Goal: Book appointment/travel/reservation

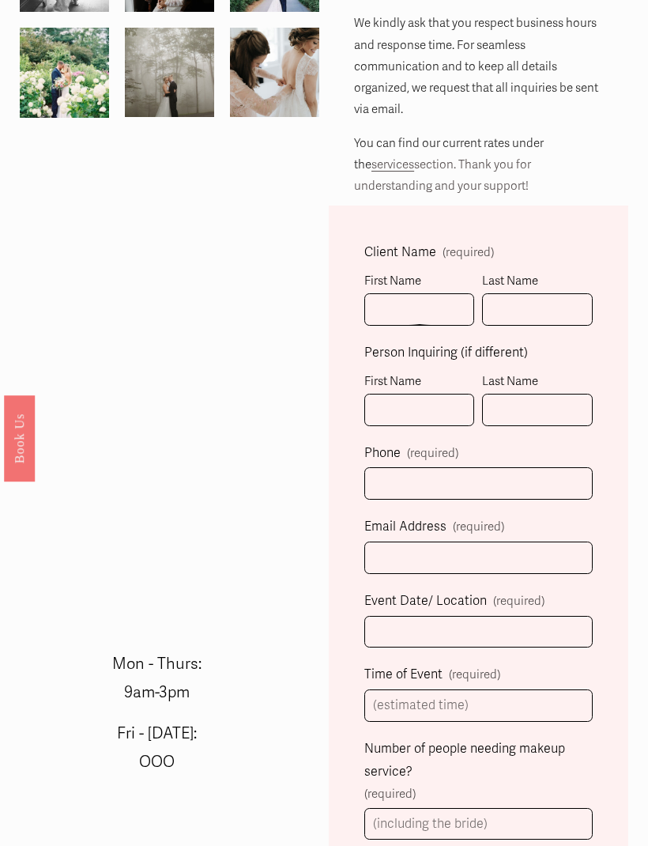
scroll to position [344, 0]
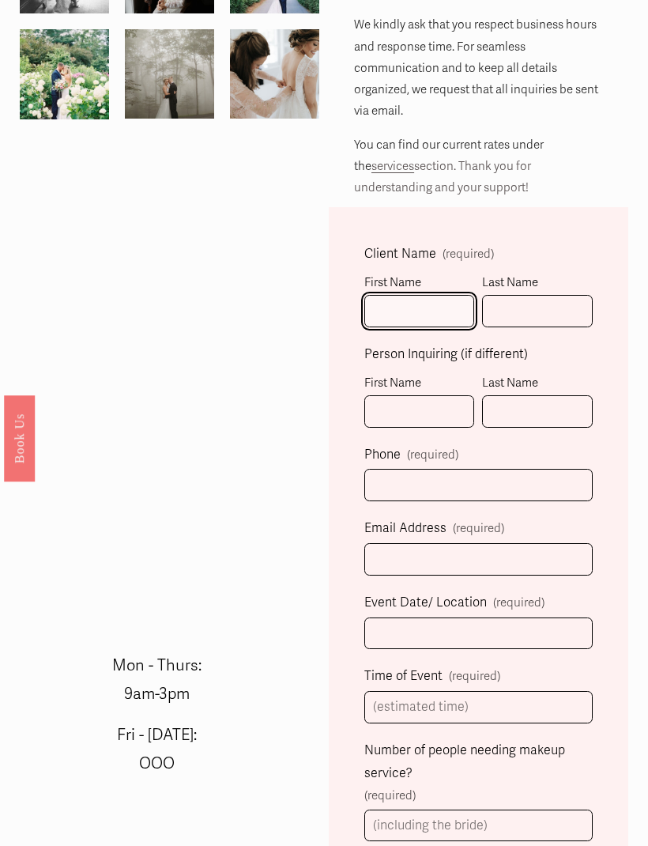
click at [409, 310] on input "First Name" at bounding box center [419, 311] width 110 height 32
type input "Francesca"
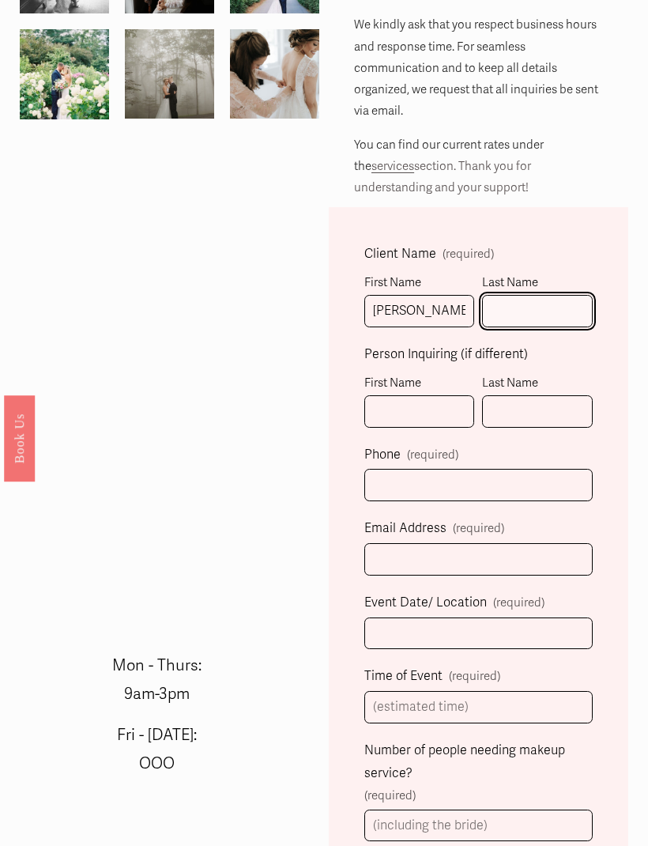
click at [530, 322] on input "Last Name" at bounding box center [537, 311] width 110 height 32
type input "Spalla"
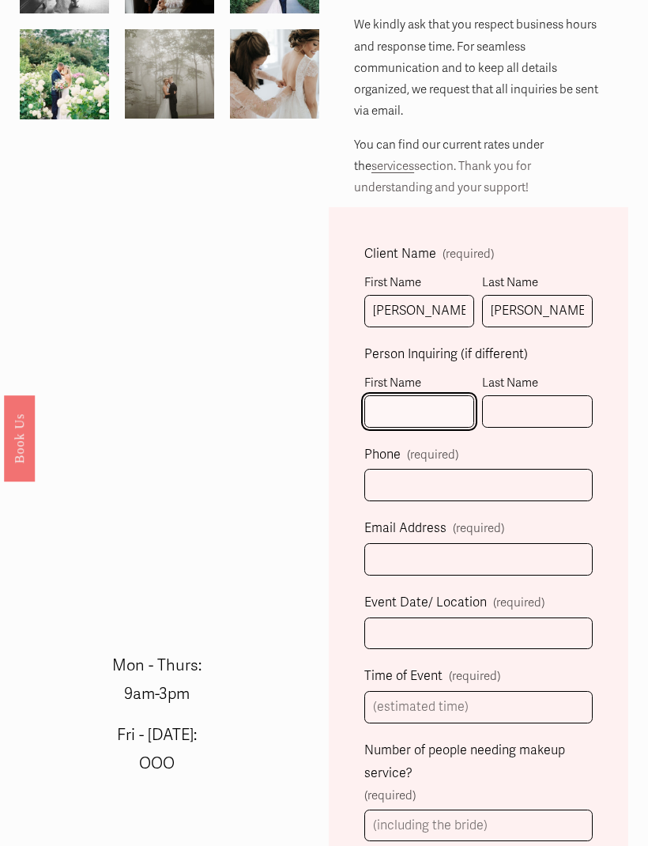
click at [425, 417] on input "First Name" at bounding box center [419, 411] width 110 height 32
type input "Regina"
click at [539, 414] on input "Last Name" at bounding box center [537, 411] width 110 height 32
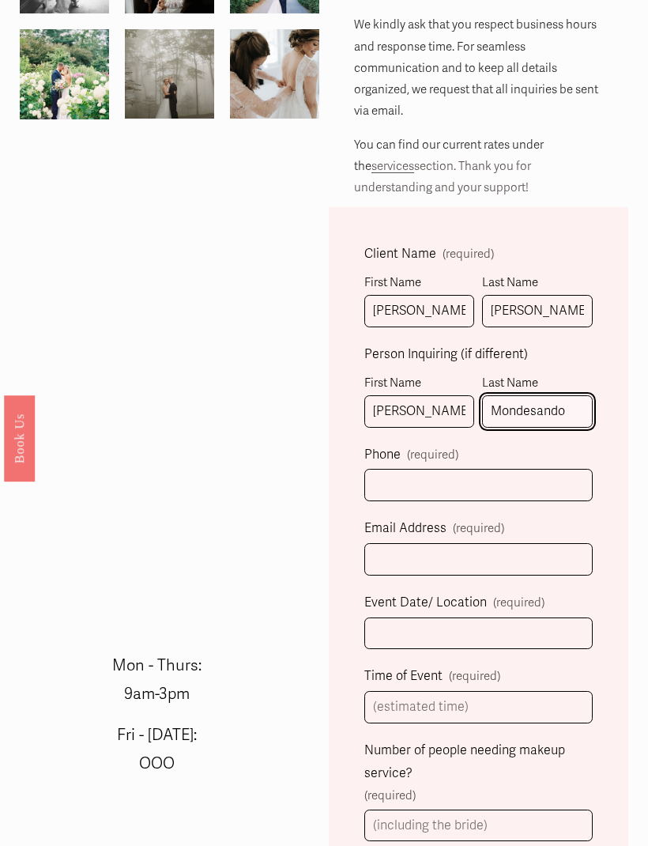
type input "Mondesando"
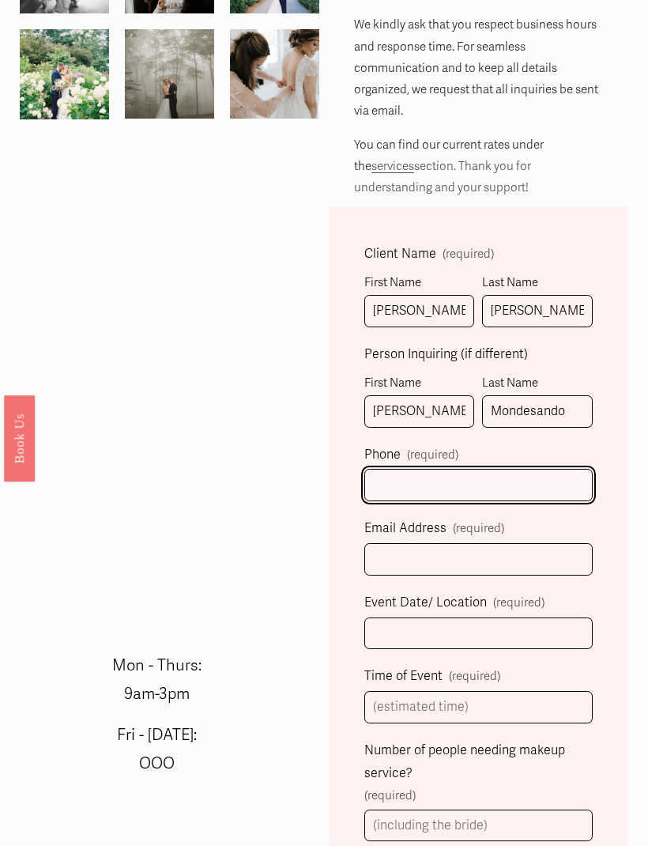
click at [439, 491] on input "text" at bounding box center [478, 485] width 228 height 32
type input "(239) 682-0220"
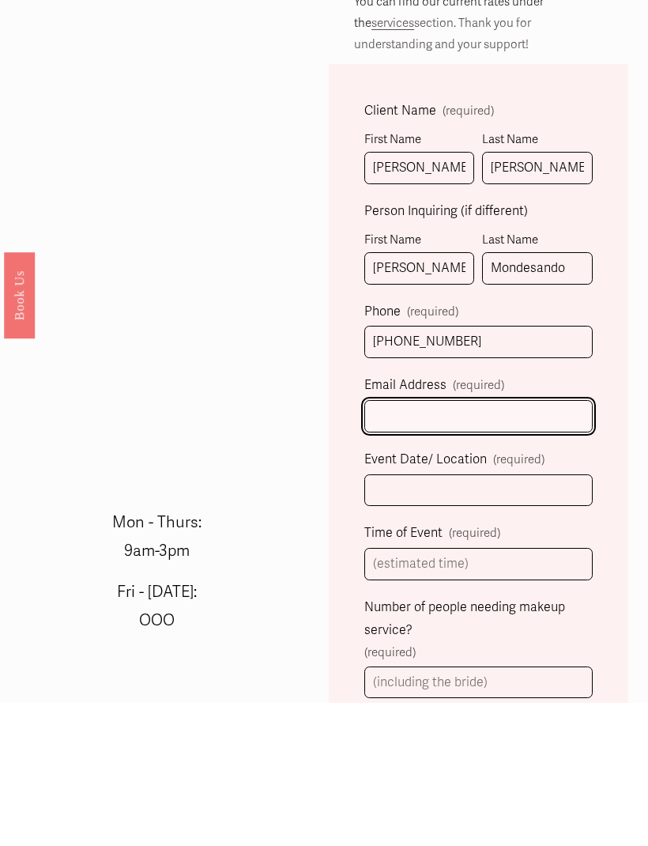
click at [482, 543] on input "Email Address (required)" at bounding box center [478, 559] width 228 height 32
type input "reginamondesandopa@gmail.com"
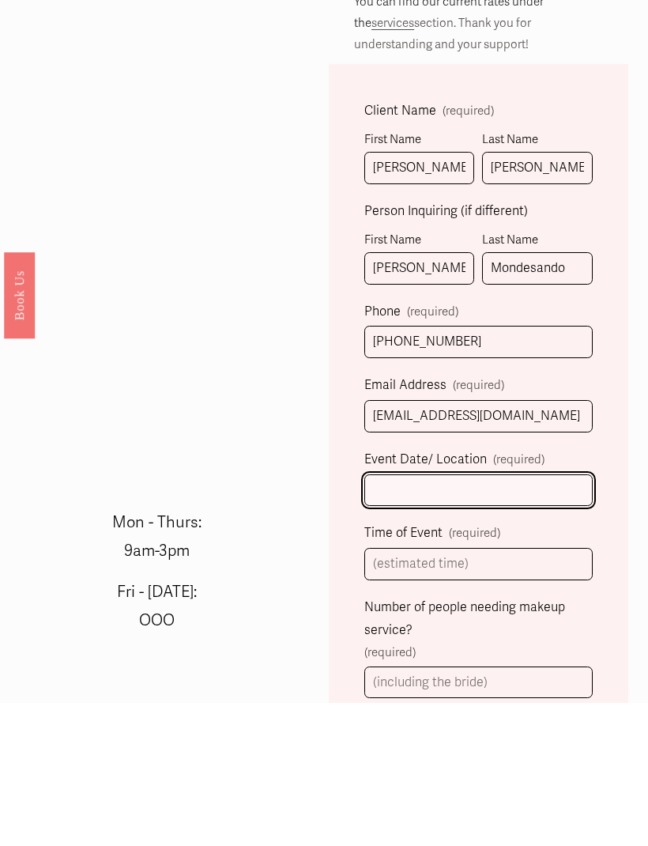
click at [537, 617] on input "Event Date/ Location (required)" at bounding box center [478, 633] width 228 height 32
type input "6/20/26 Homewood Asheville"
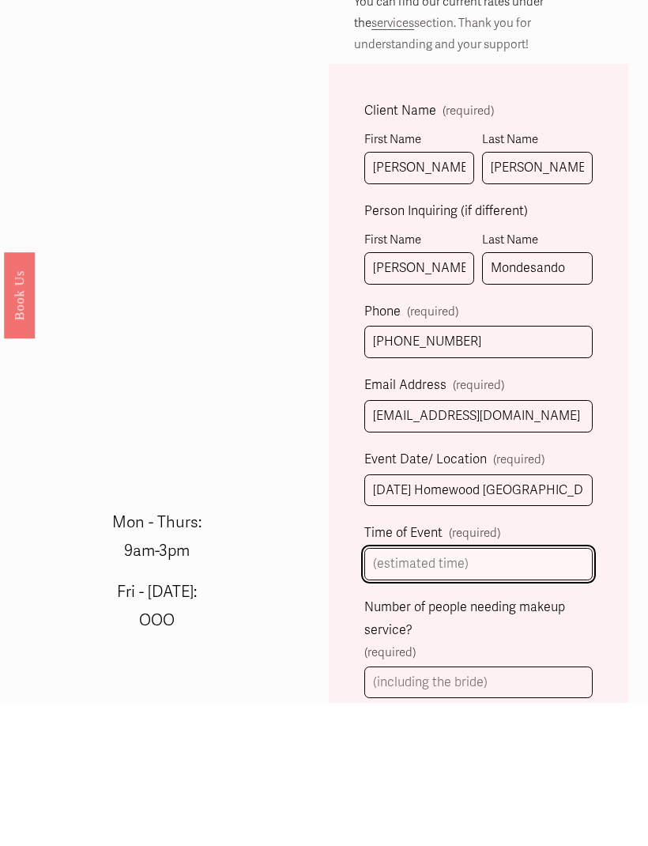
click at [511, 691] on input "Time of Event (required)" at bounding box center [478, 707] width 228 height 32
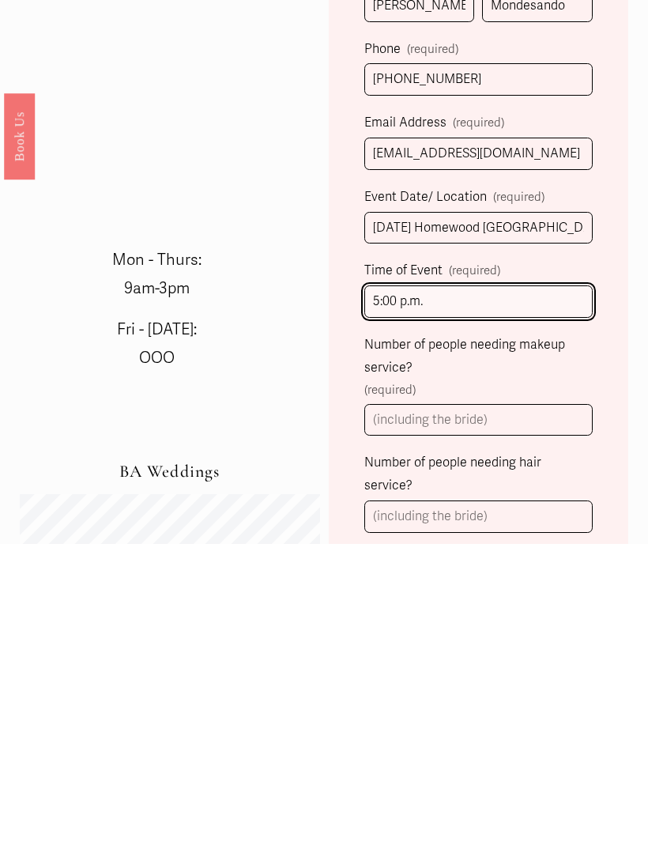
type input "5:00 p.m."
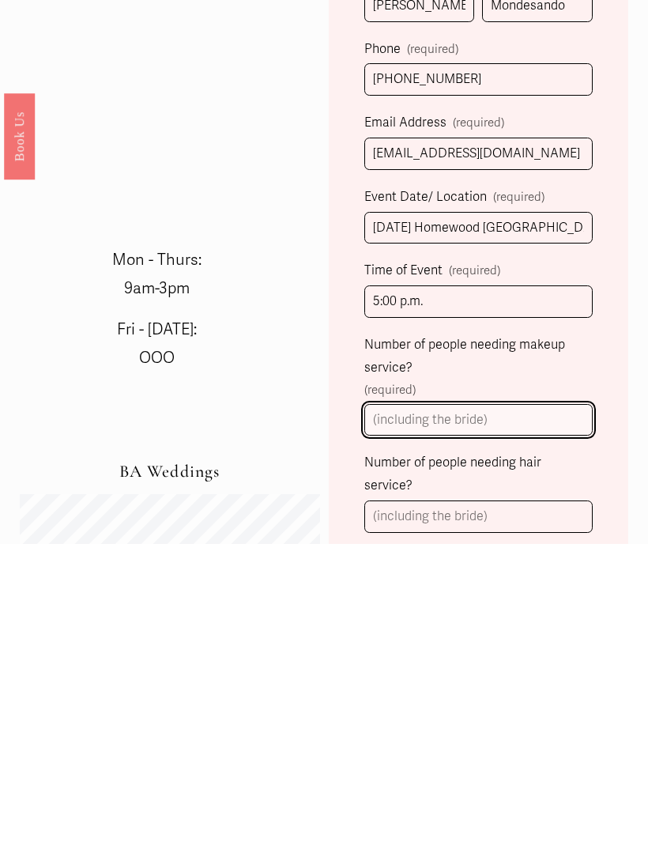
click at [507, 706] on input "Number of people needing makeup service? (required)" at bounding box center [478, 722] width 228 height 32
type input "10"
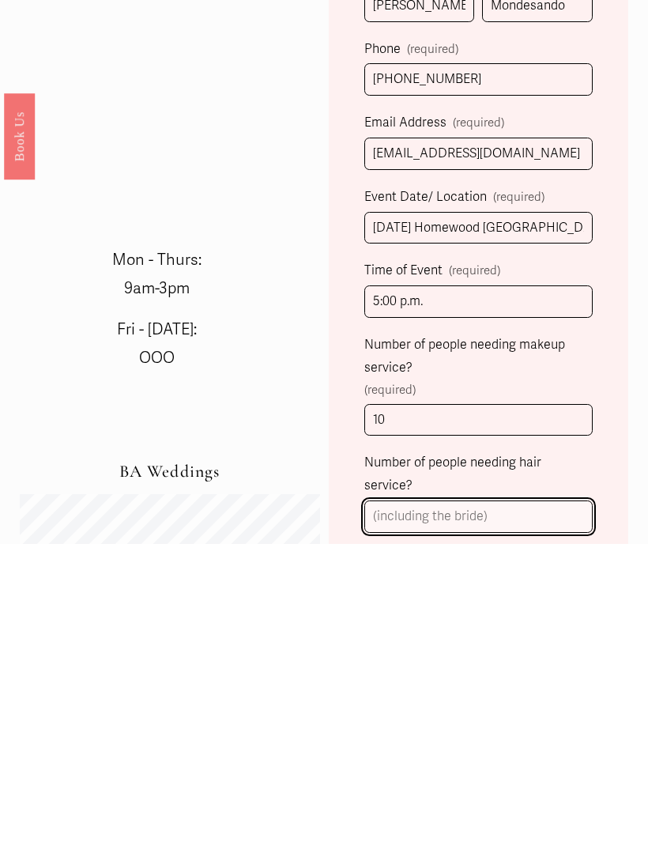
click at [479, 802] on input "Number of people needing hair service?" at bounding box center [478, 818] width 228 height 32
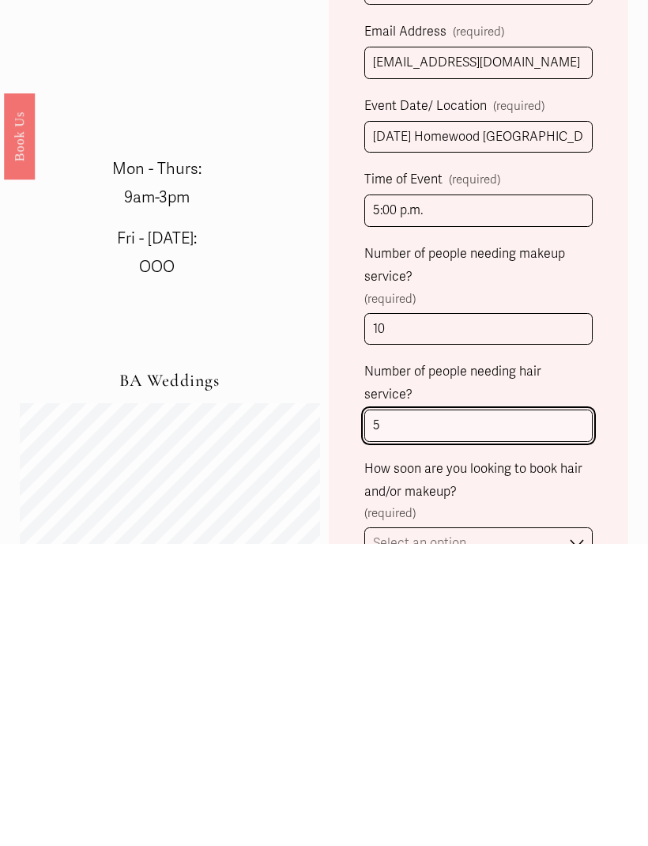
scroll to position [539, 0]
type input "5"
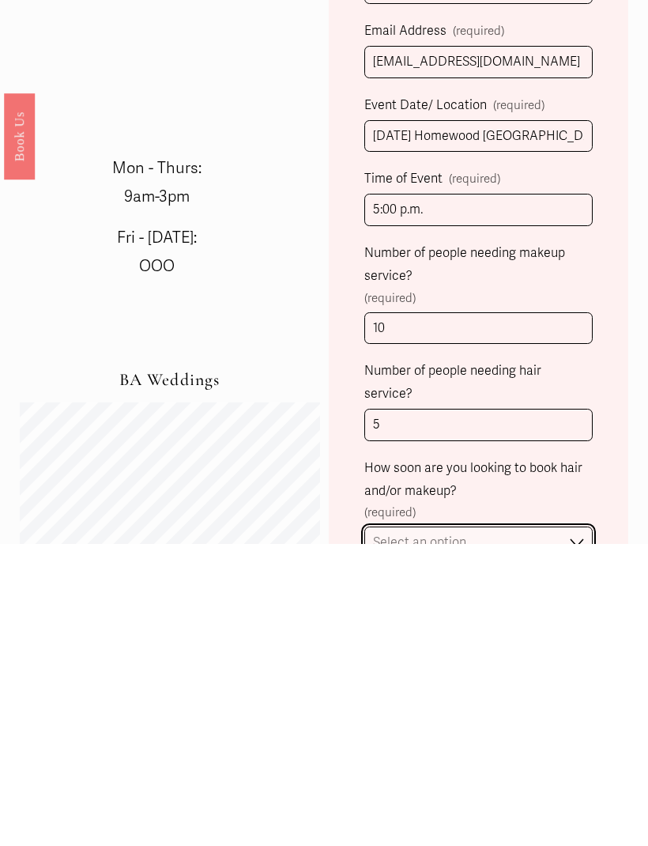
click at [575, 828] on select "Select an option Immediately 1-2 weeks I'm looking for information & not ready …" at bounding box center [478, 844] width 228 height 32
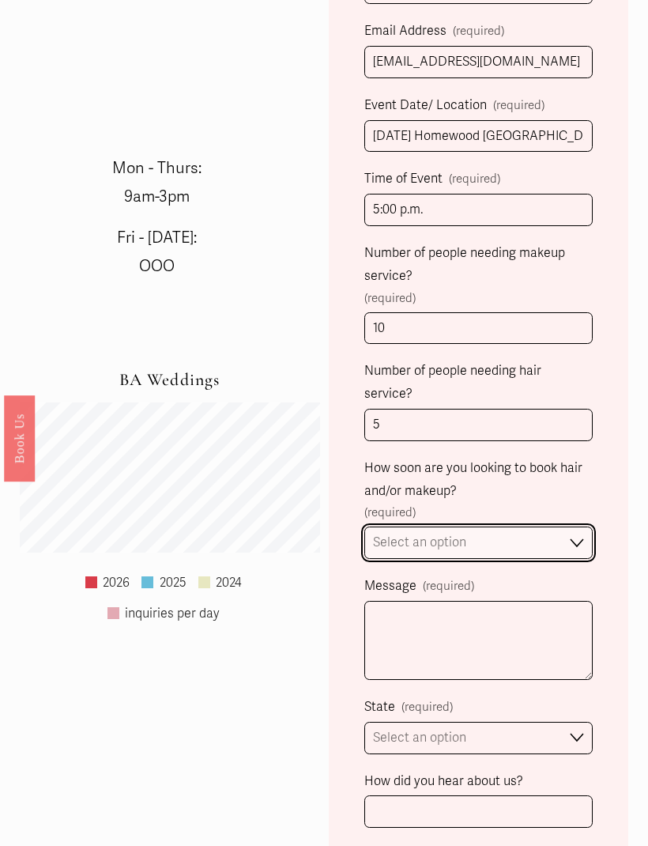
click at [582, 526] on select "Select an option Immediately 1-2 weeks I'm looking for information & not ready …" at bounding box center [478, 542] width 228 height 32
select select "1-2 weeks"
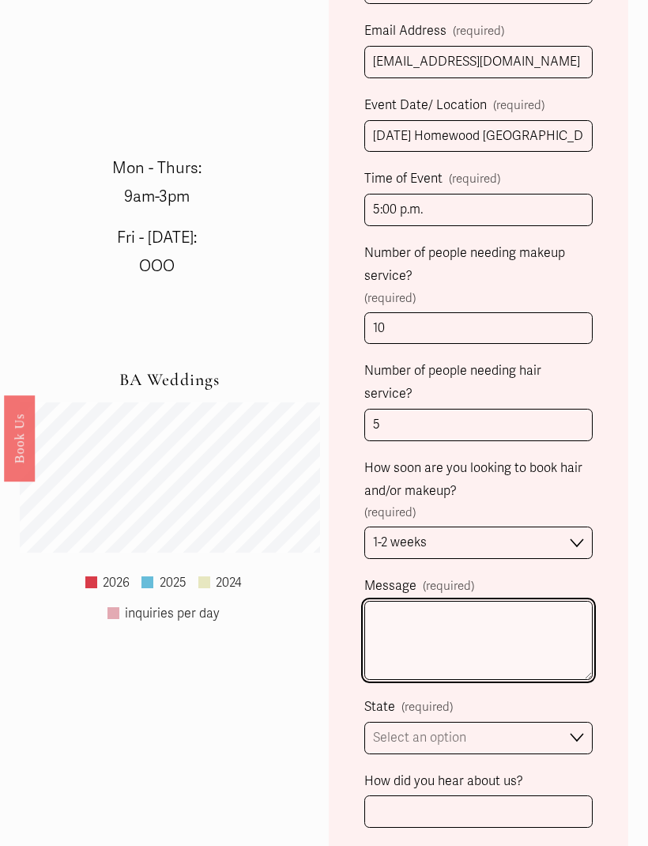
click at [484, 601] on textarea "Message (required)" at bounding box center [478, 640] width 228 height 79
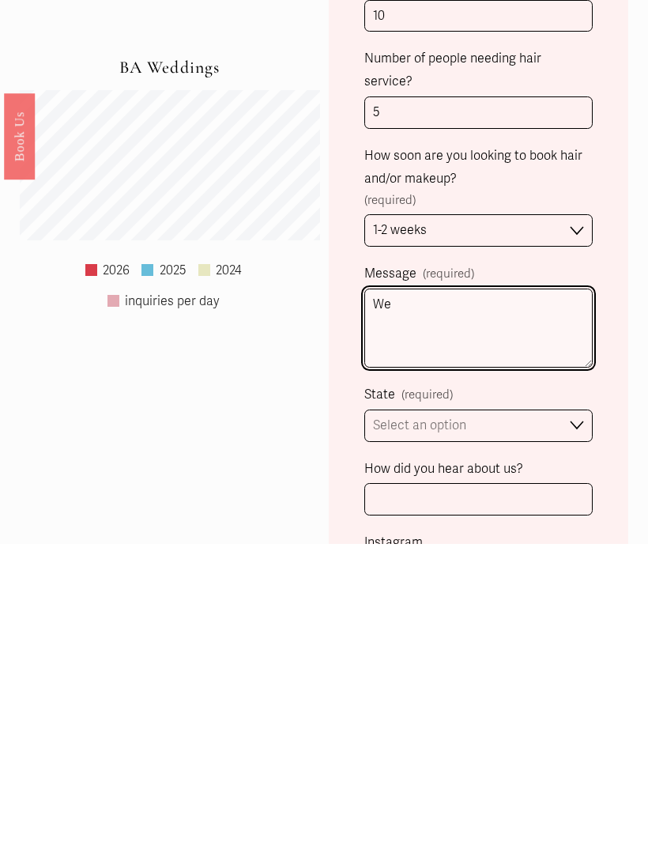
type textarea "W"
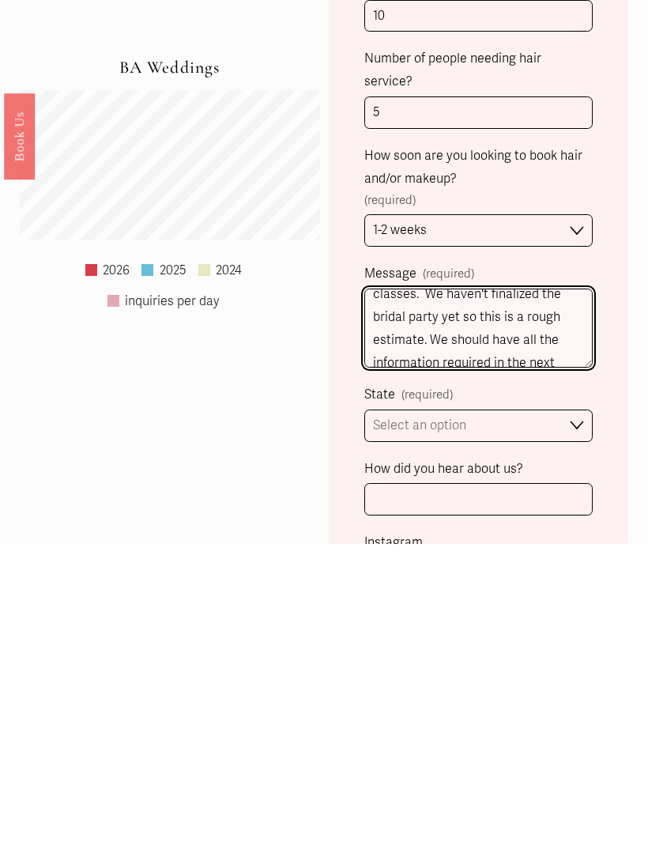
scroll to position [100, 0]
type textarea "I am helping my daughter arrange all this as she is a school teacher and can't …"
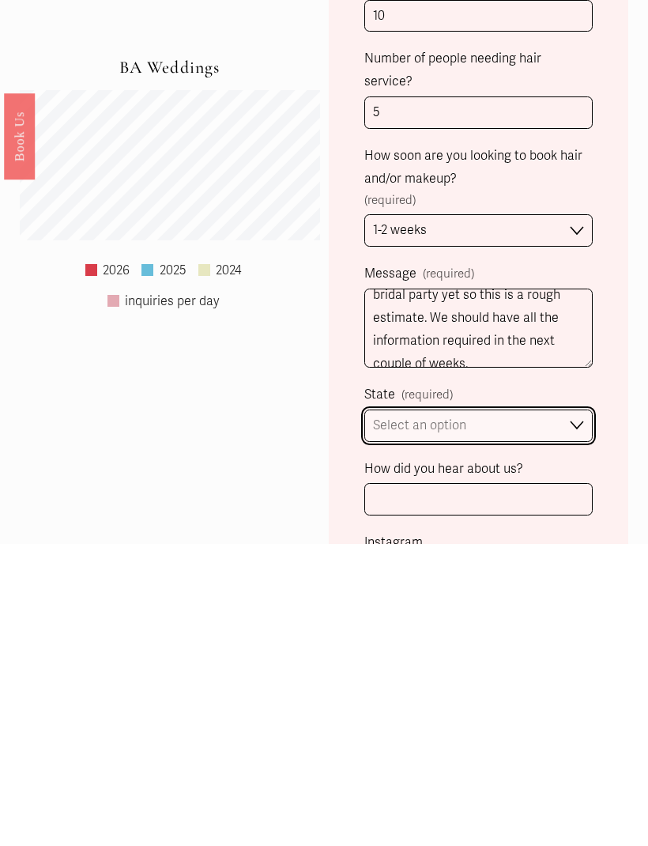
click at [578, 711] on select "Select an option Please Select One Atlanta, GA Charlotte, NC Charleston, SC Des…" at bounding box center [478, 727] width 228 height 32
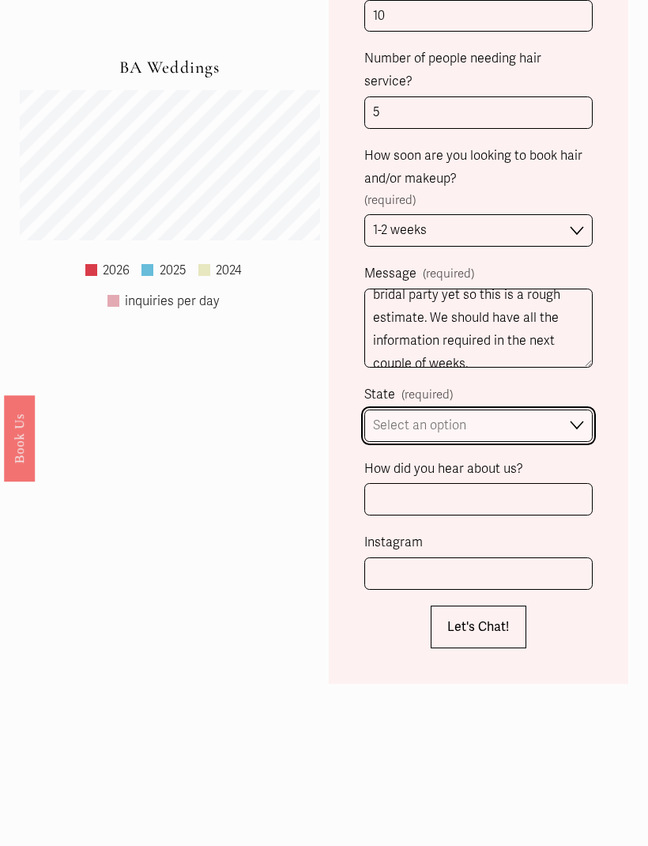
select select "Charleston, SC"
click at [580, 409] on select "Please Select One Atlanta, GA Charlotte, NC Charleston, SC Destination Wedding" at bounding box center [478, 425] width 228 height 32
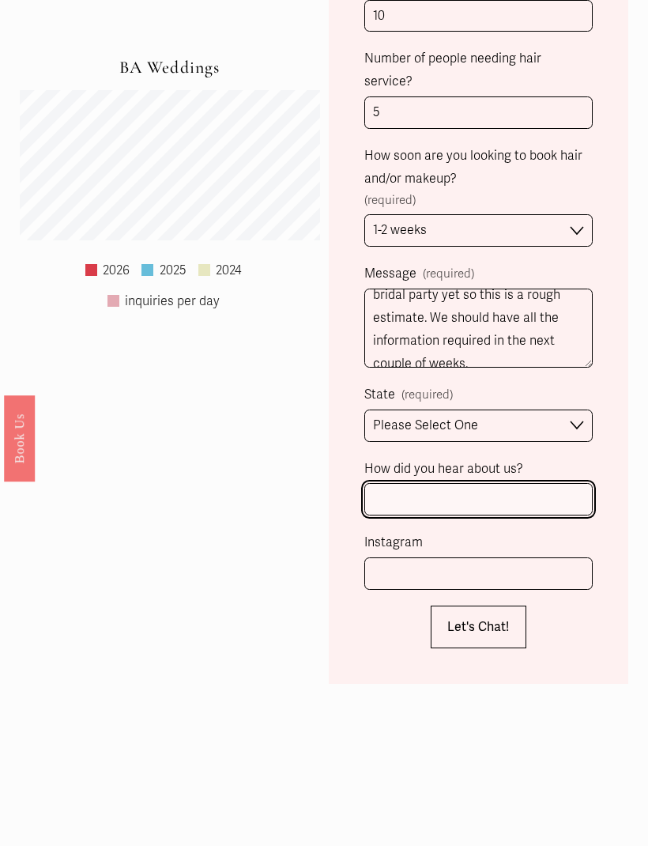
click at [537, 483] on input "How did you hear about us?" at bounding box center [478, 499] width 228 height 32
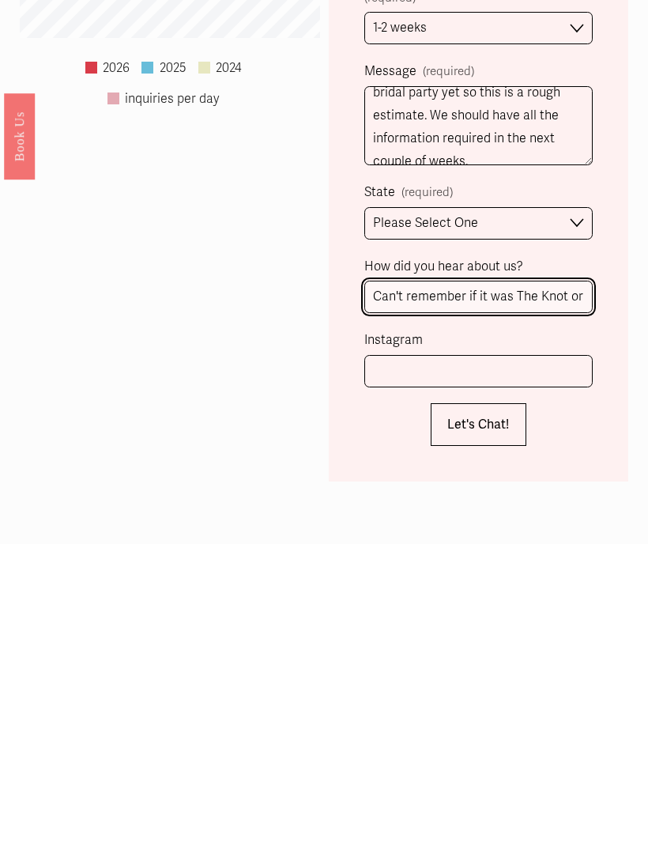
scroll to position [1069, 0]
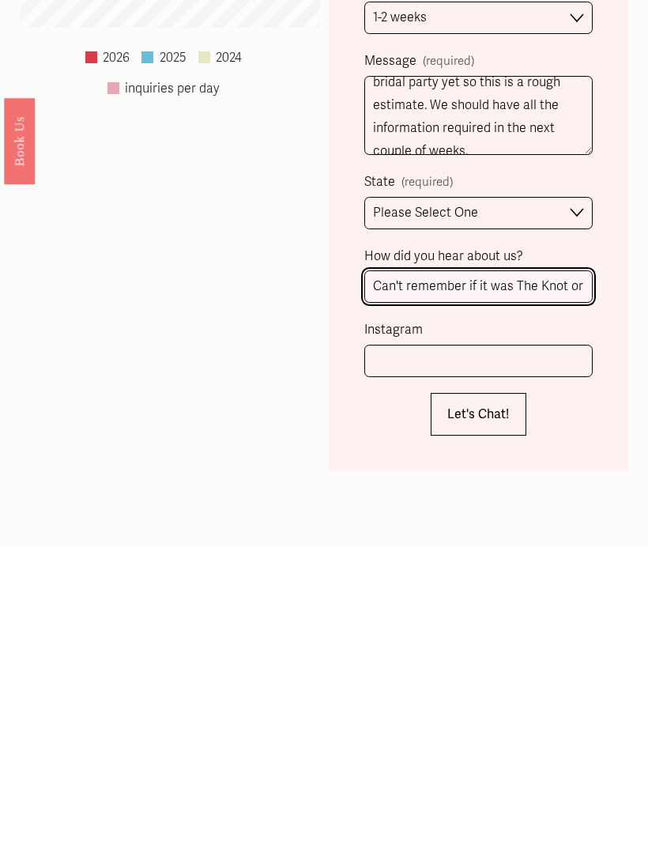
type input "Can't remember if it was The Knot or Wedding wire"
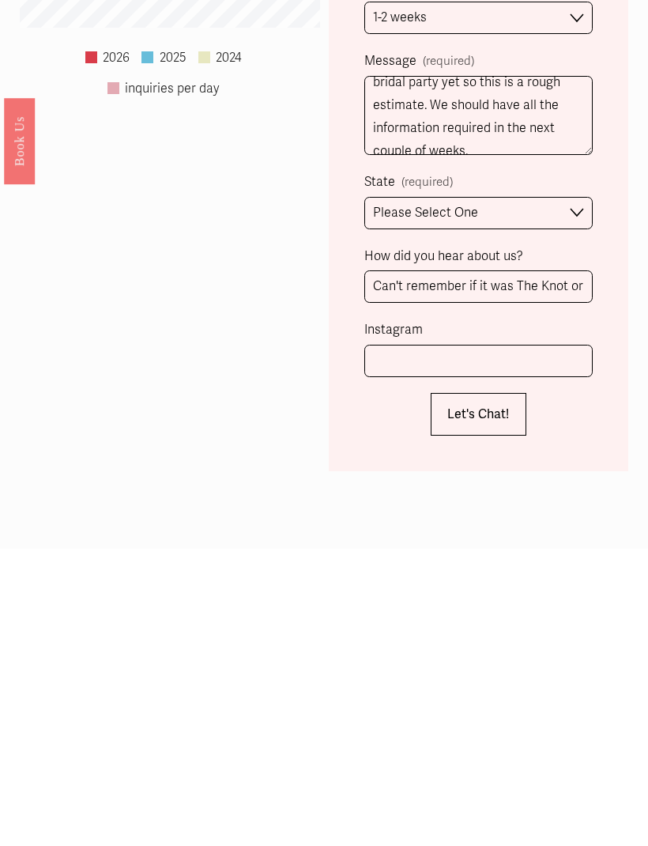
click at [491, 703] on span "Let's Chat!" at bounding box center [478, 711] width 62 height 16
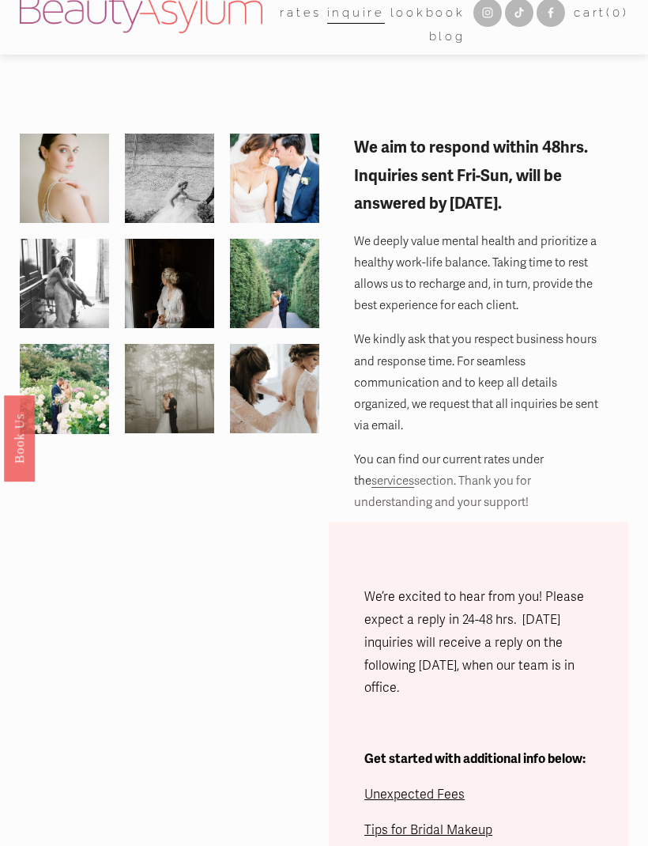
scroll to position [0, 0]
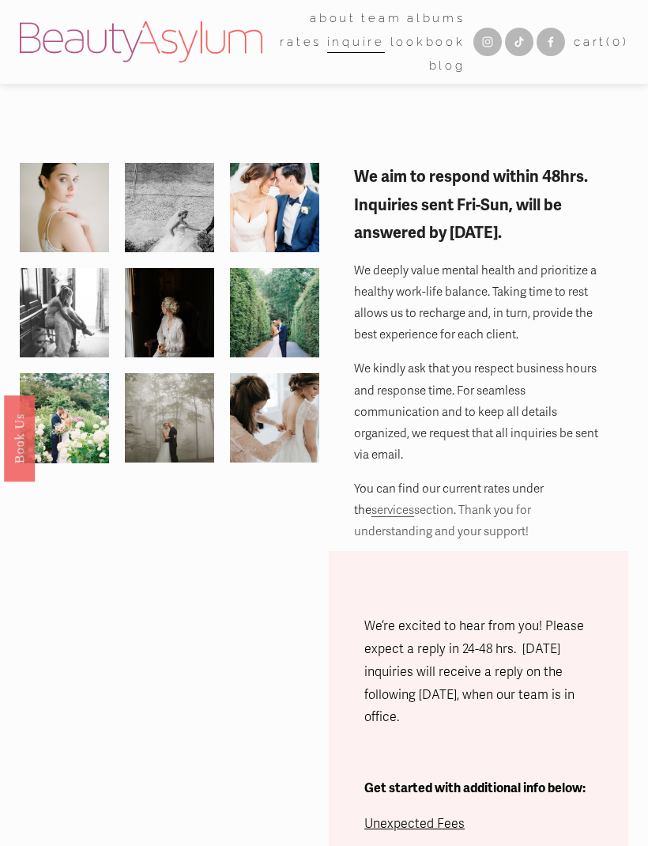
click at [0, 0] on div at bounding box center [0, 0] width 0 height 0
click at [354, 443] on link "Rates" at bounding box center [325, 430] width 104 height 39
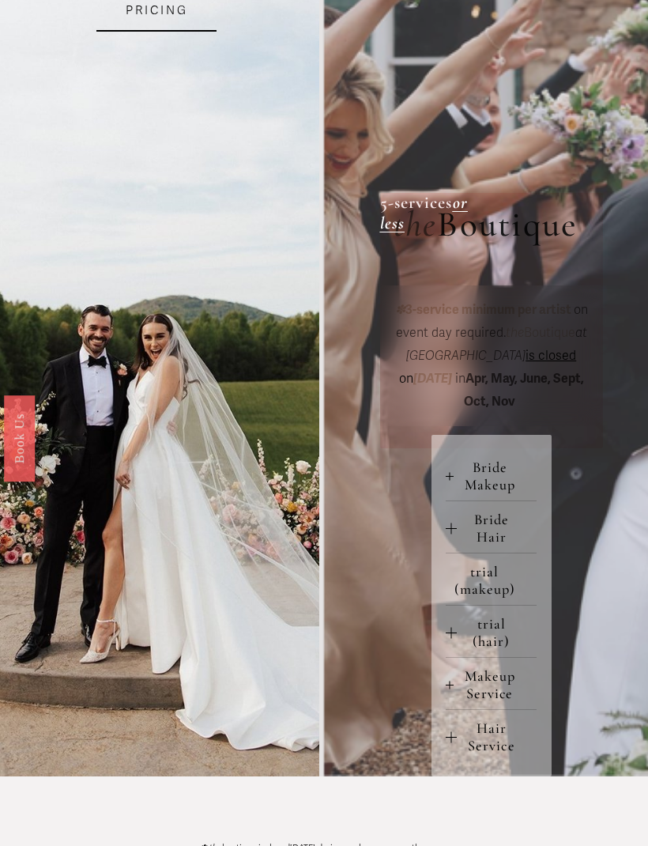
scroll to position [311, 0]
click at [496, 478] on span "Bride Makeup" at bounding box center [496, 475] width 84 height 35
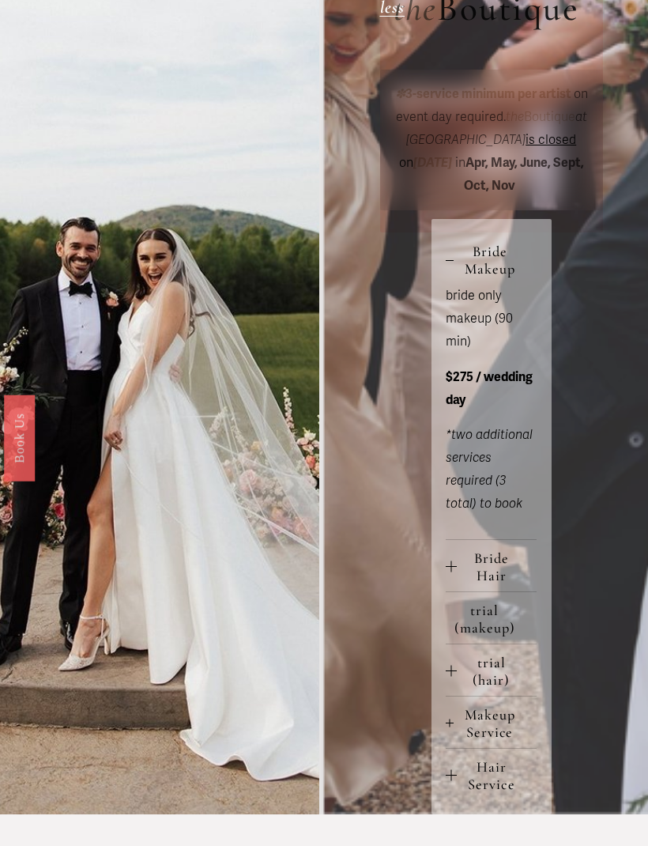
scroll to position [527, 0]
click at [502, 554] on span "Bride Hair" at bounding box center [497, 566] width 80 height 35
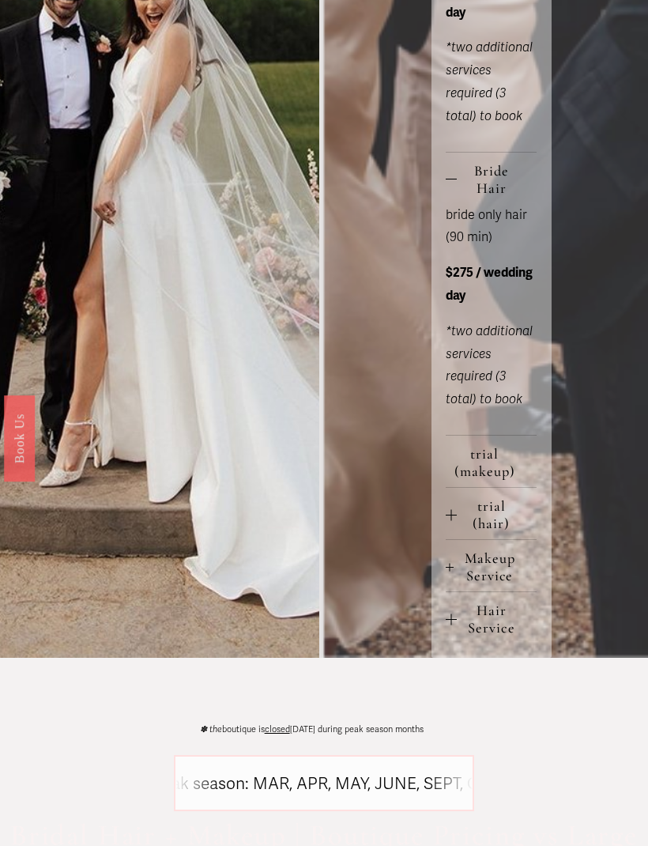
scroll to position [915, 0]
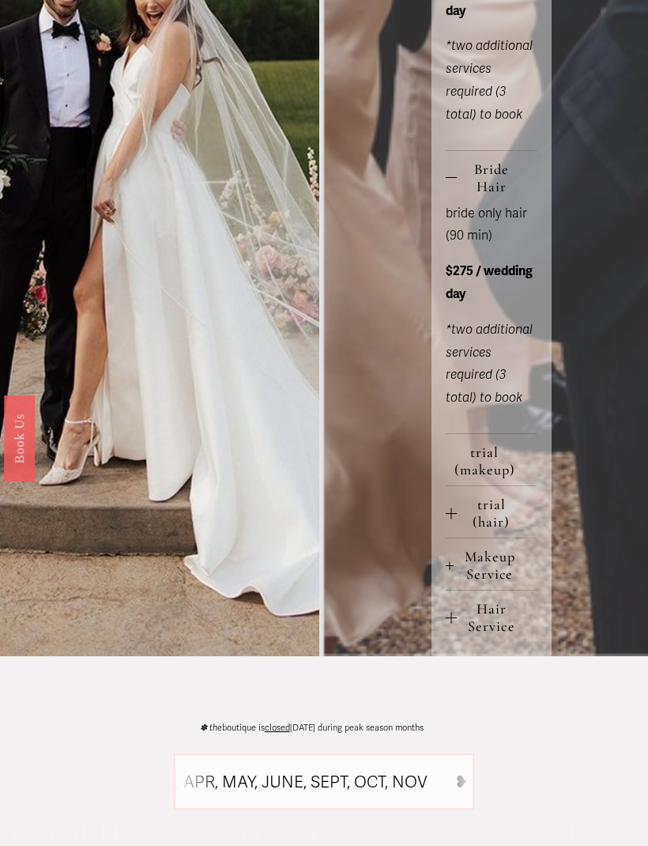
click at [498, 445] on span "trial (makeup)" at bounding box center [489, 460] width 93 height 35
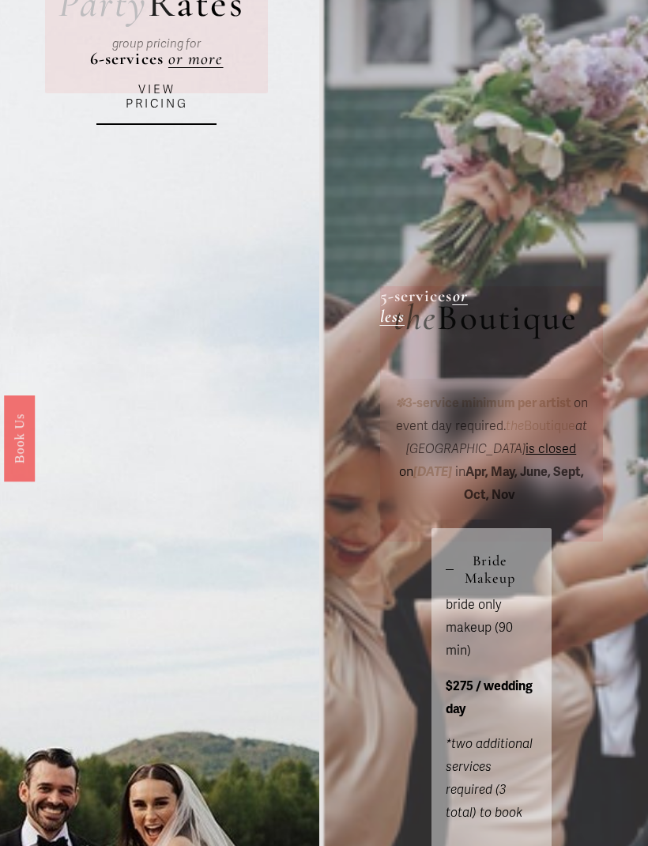
scroll to position [0, 0]
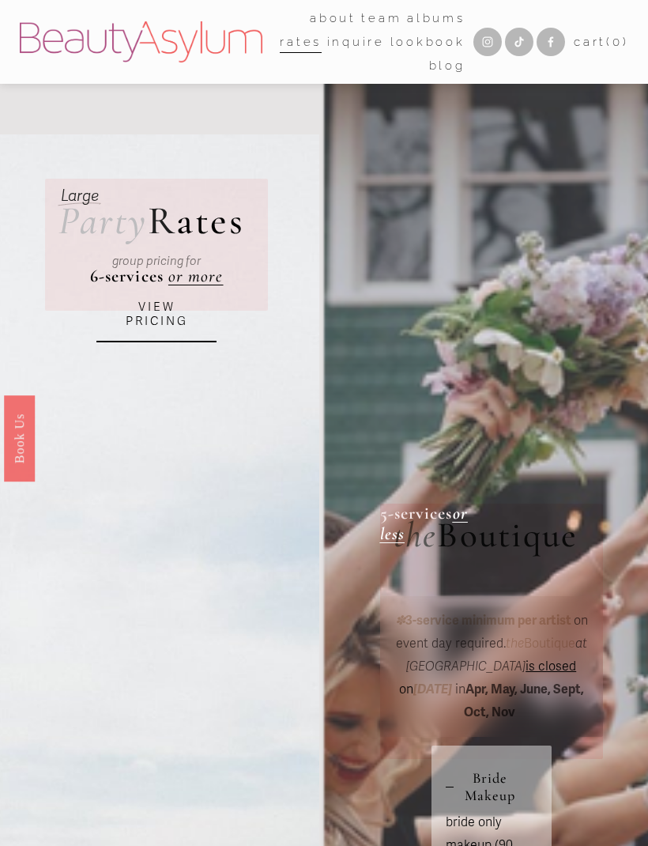
click at [0, 0] on div at bounding box center [0, 0] width 0 height 0
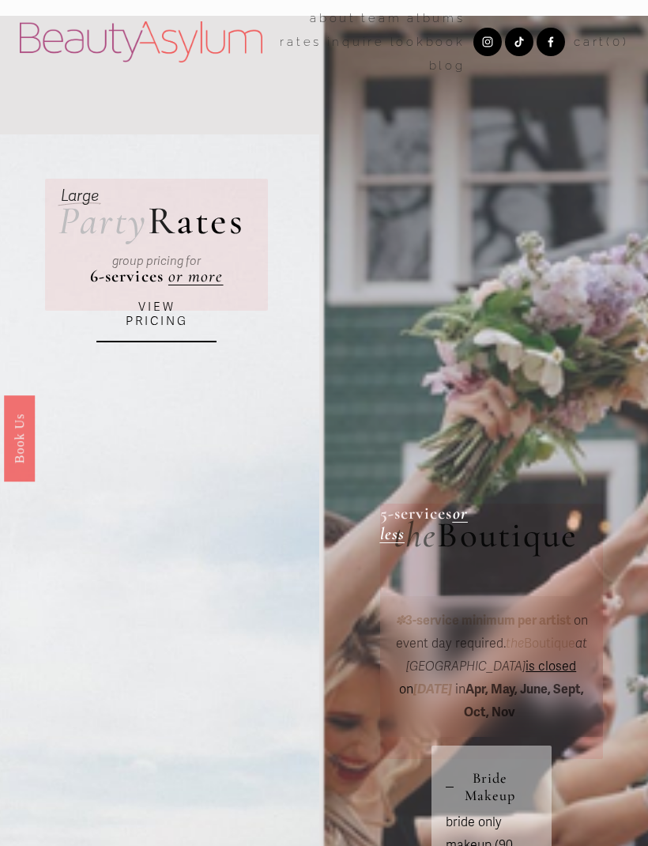
click at [364, 436] on link "Rates" at bounding box center [325, 430] width 104 height 39
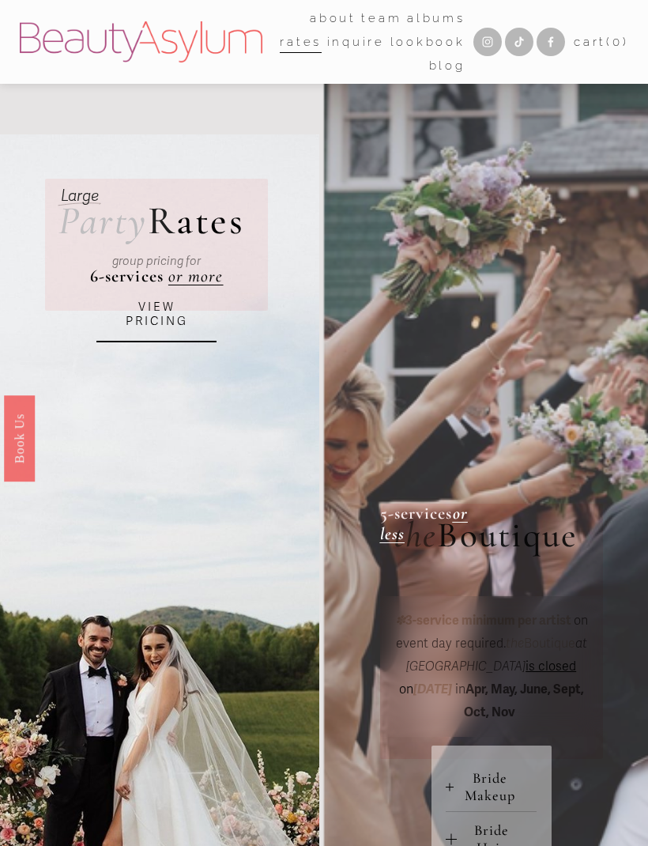
click at [168, 311] on link "VIEW PRICING" at bounding box center [156, 314] width 120 height 55
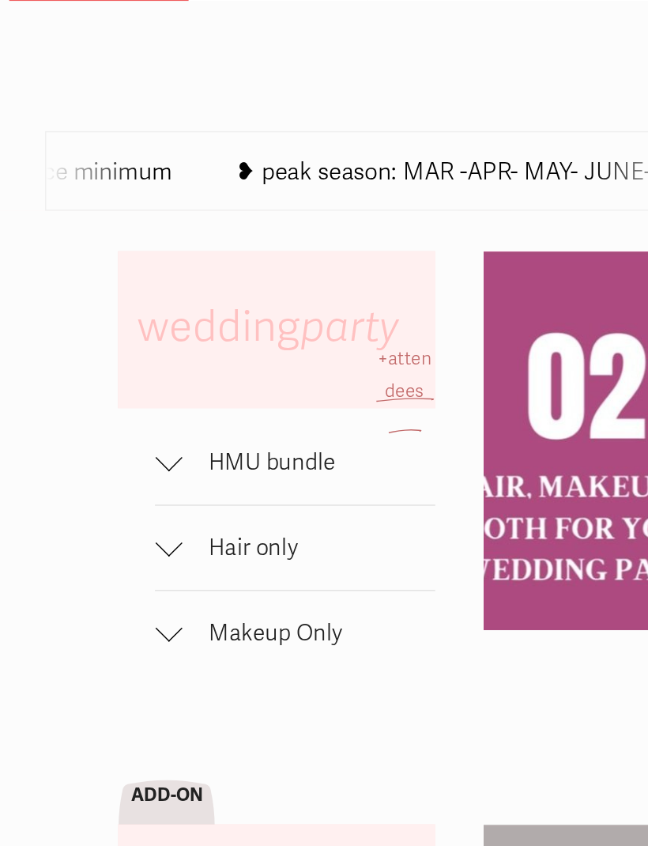
scroll to position [433, 0]
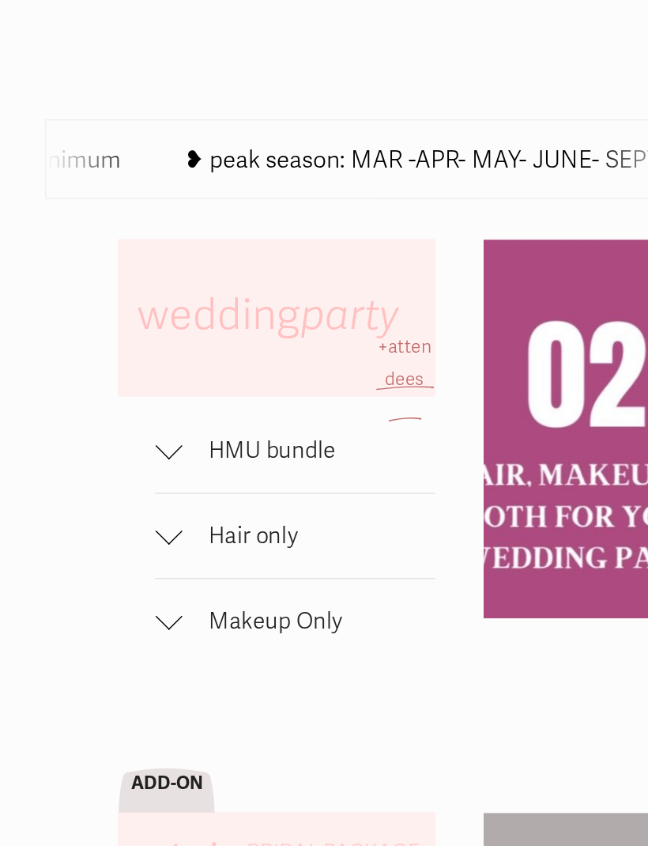
click at [248, 501] on button "HMU bundle" at bounding box center [273, 530] width 198 height 59
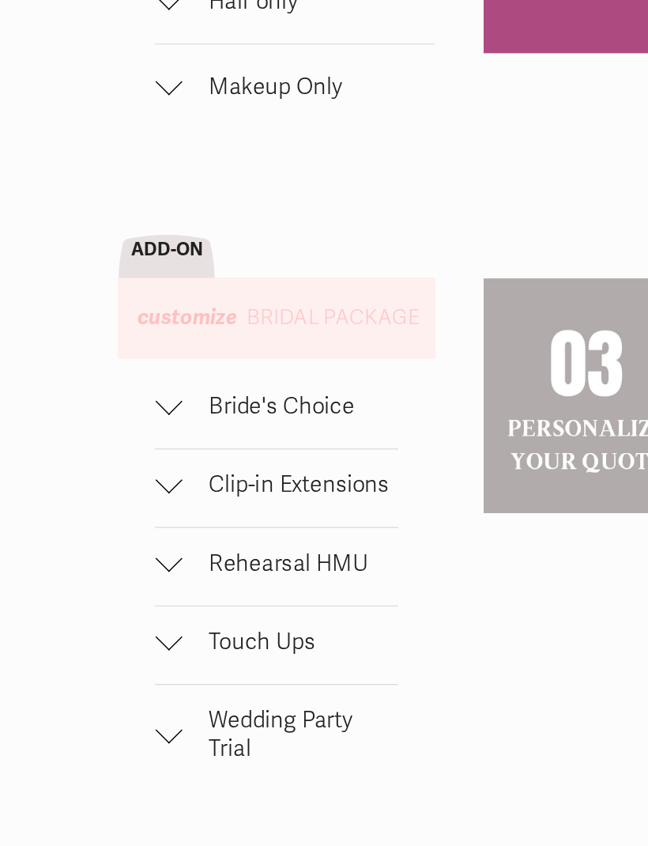
scroll to position [938, 0]
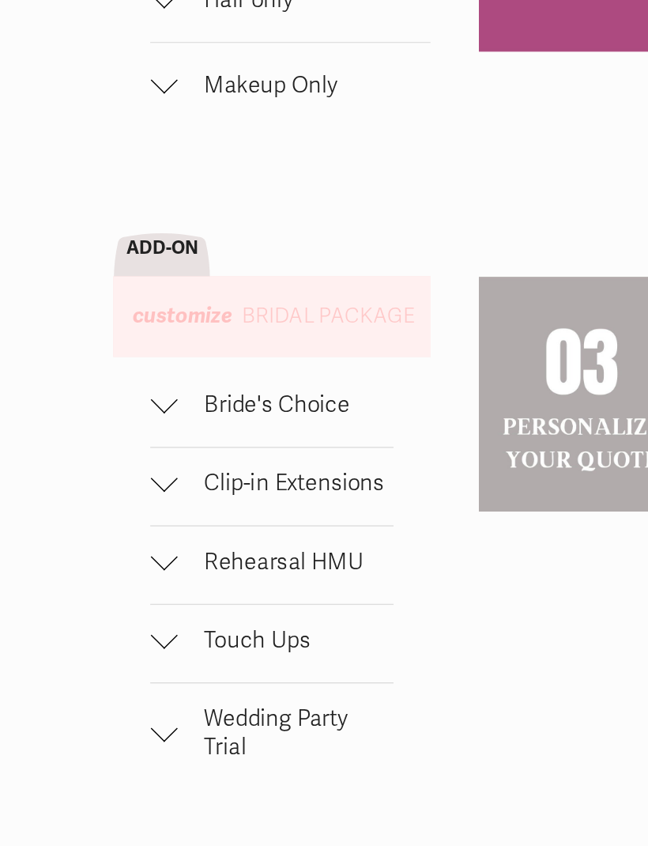
click at [174, 486] on div at bounding box center [183, 495] width 19 height 19
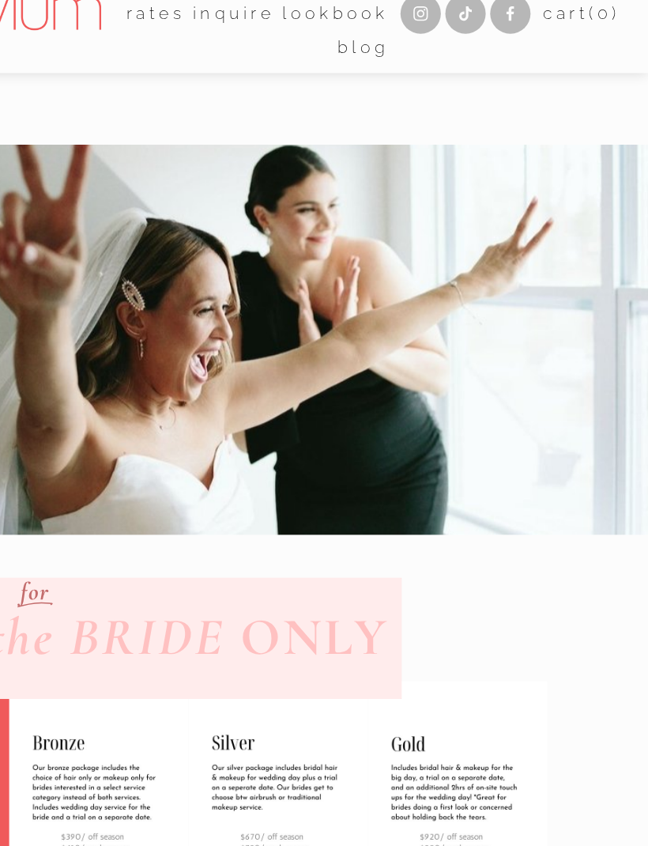
scroll to position [0, 0]
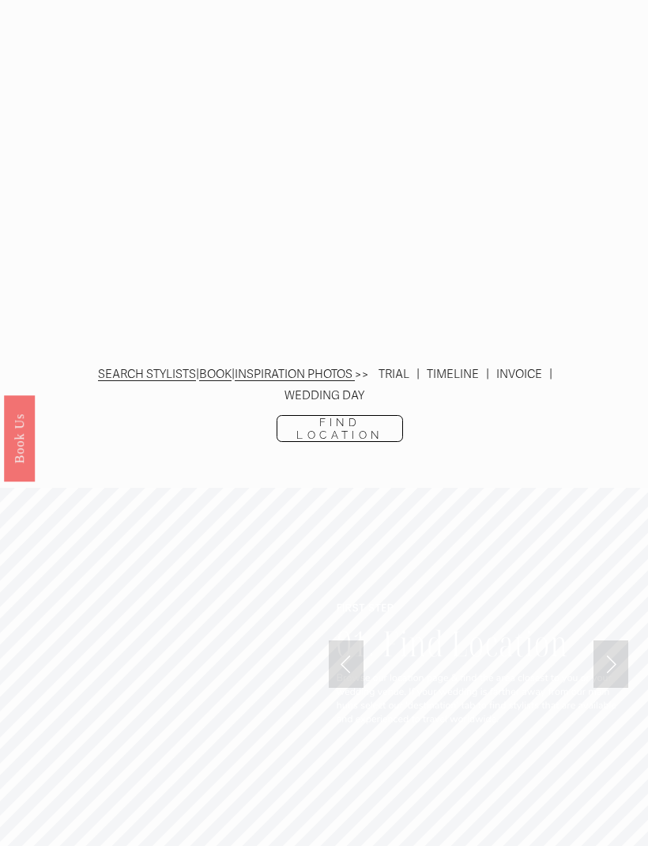
scroll to position [2475, 0]
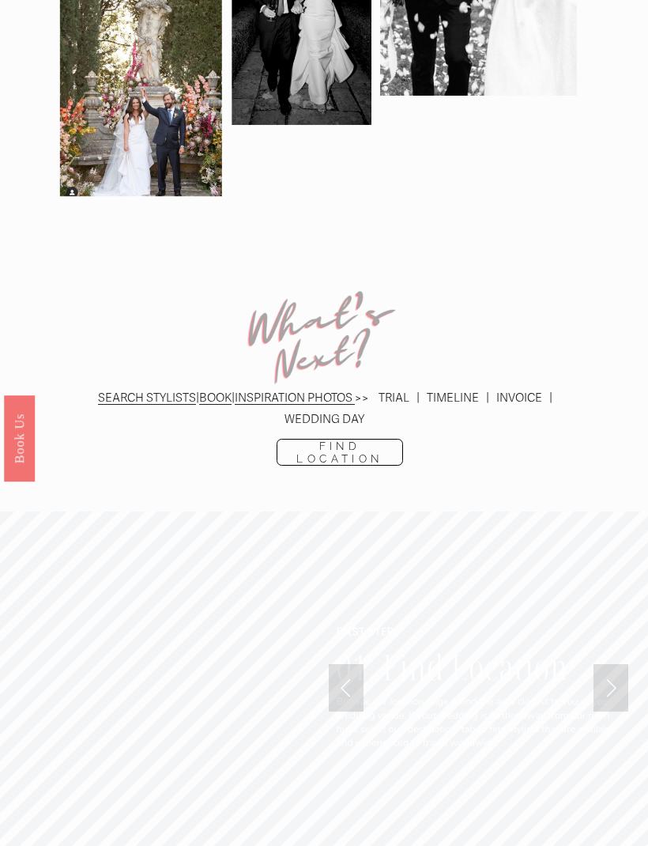
click at [361, 439] on link "Find Location" at bounding box center [340, 452] width 126 height 27
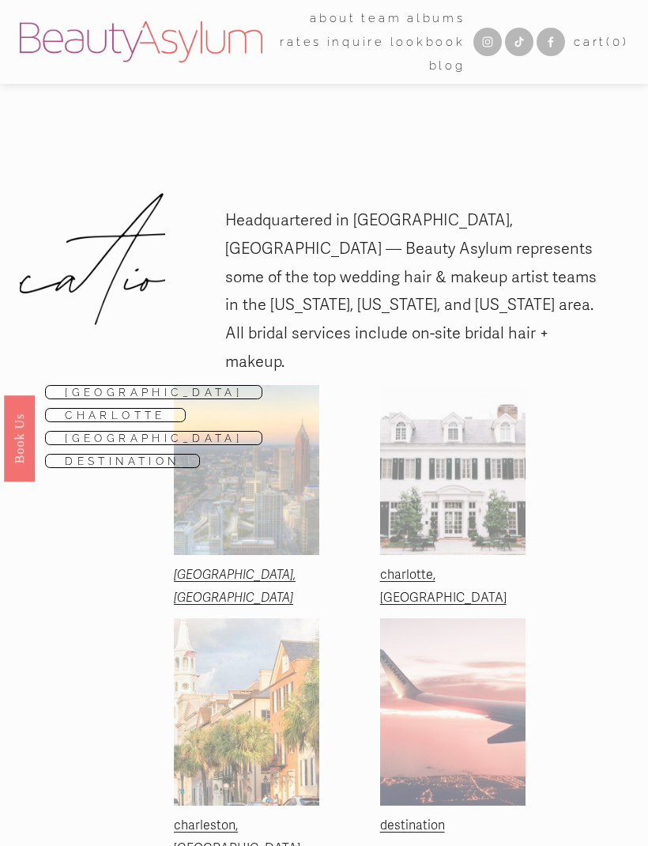
click at [162, 408] on link "Charlotte" at bounding box center [115, 415] width 141 height 14
